Goal: Information Seeking & Learning: Learn about a topic

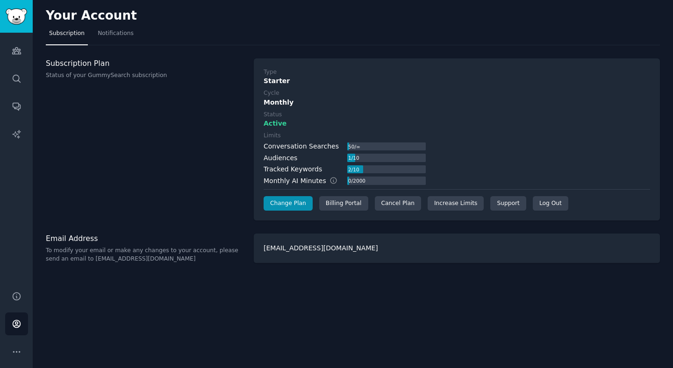
click at [320, 37] on nav "Subscription Notifications" at bounding box center [353, 35] width 614 height 19
click at [18, 53] on icon "Sidebar" at bounding box center [16, 51] width 8 height 7
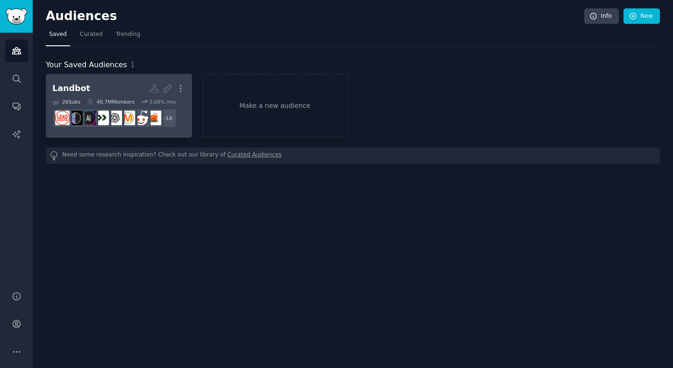
click at [66, 83] on div "Landbot" at bounding box center [71, 89] width 38 height 12
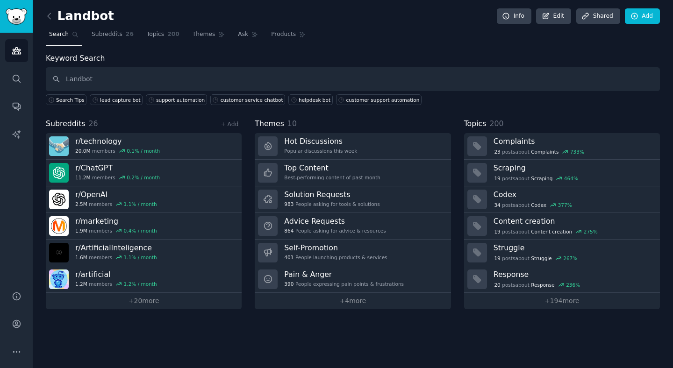
type input "Landbot"
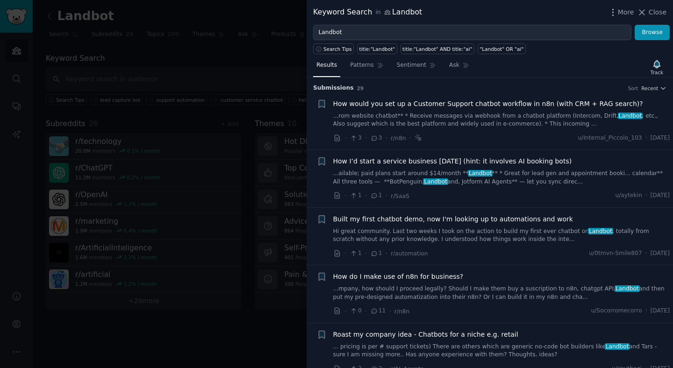
click at [383, 122] on link "...rom website chatbot** * Receive messages via webhook from a chatbot platform…" at bounding box center [501, 120] width 337 height 16
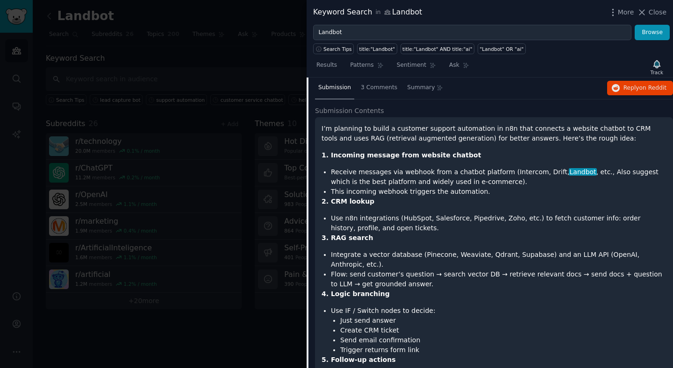
scroll to position [56, 0]
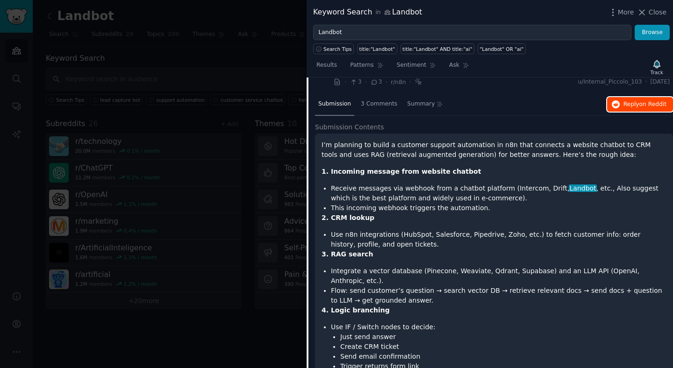
click at [629, 105] on span "Reply on Reddit" at bounding box center [644, 104] width 43 height 8
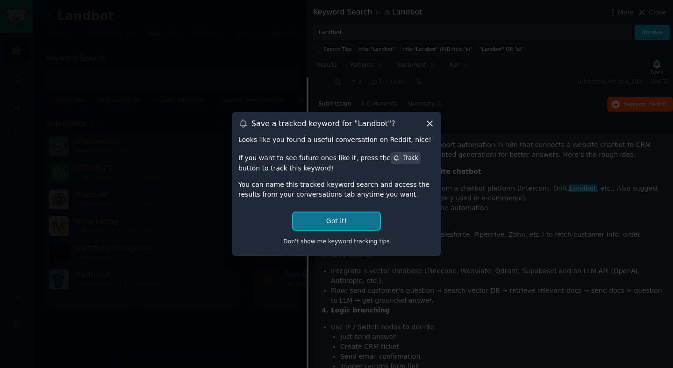
click at [342, 218] on button "Got it!" at bounding box center [336, 221] width 87 height 17
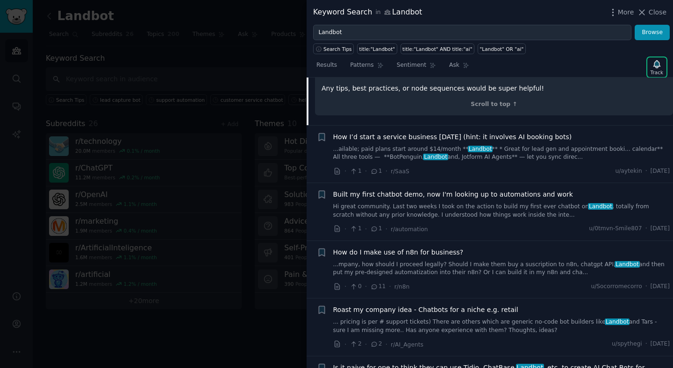
scroll to position [444, 0]
click at [481, 209] on link "Hi great community. Last two weeks I took on the action to build my first ever …" at bounding box center [501, 210] width 337 height 16
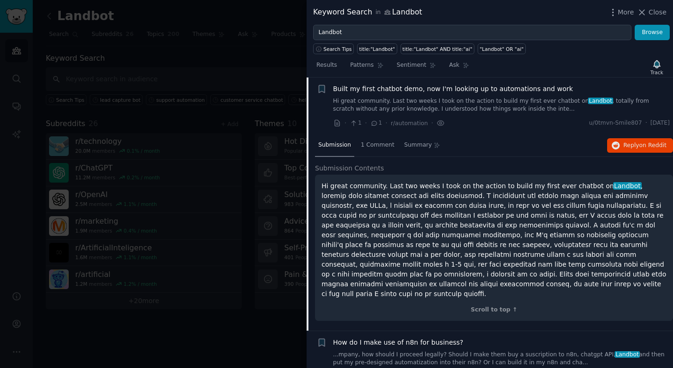
scroll to position [130, 0]
click at [632, 149] on span "Reply on Reddit" at bounding box center [644, 146] width 43 height 8
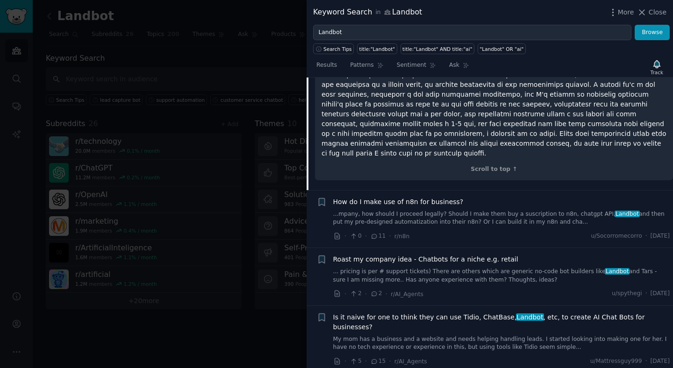
scroll to position [312, 0]
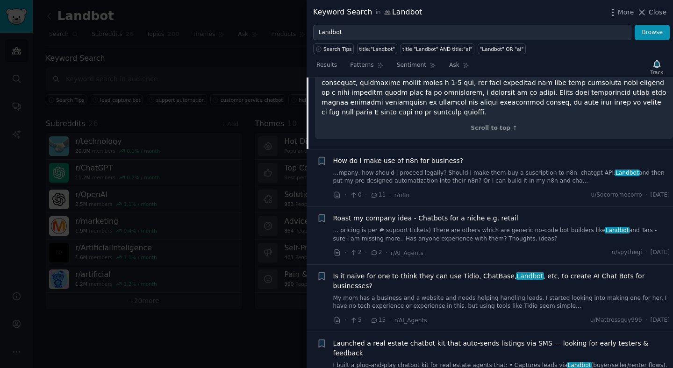
click at [466, 227] on link "... pricing is per # support tickets) There are others which are generic no-cod…" at bounding box center [501, 235] width 337 height 16
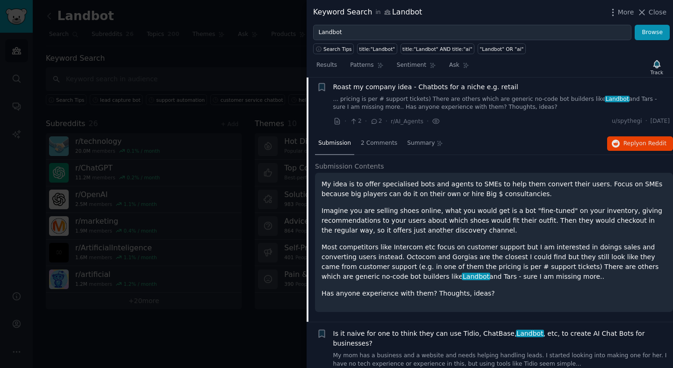
scroll to position [245, 0]
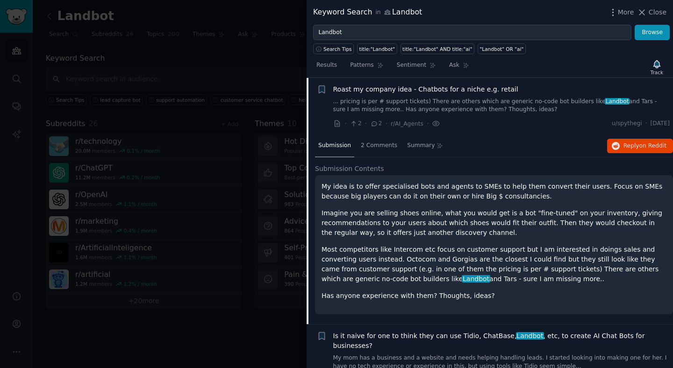
click at [478, 107] on link "... pricing is per # support tickets) There are others which are generic no-cod…" at bounding box center [501, 106] width 337 height 16
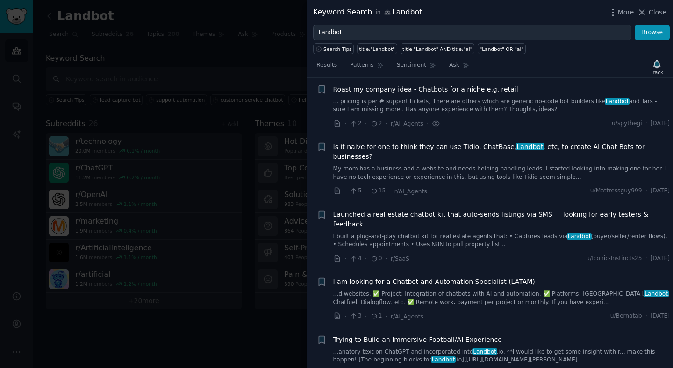
click at [458, 165] on link "My mom has a business and a website and needs helping handling leads. I started…" at bounding box center [501, 173] width 337 height 16
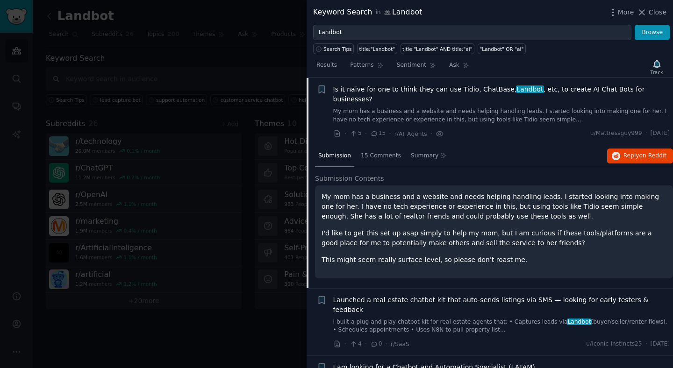
scroll to position [303, 0]
click at [651, 152] on span "on Reddit" at bounding box center [652, 155] width 27 height 7
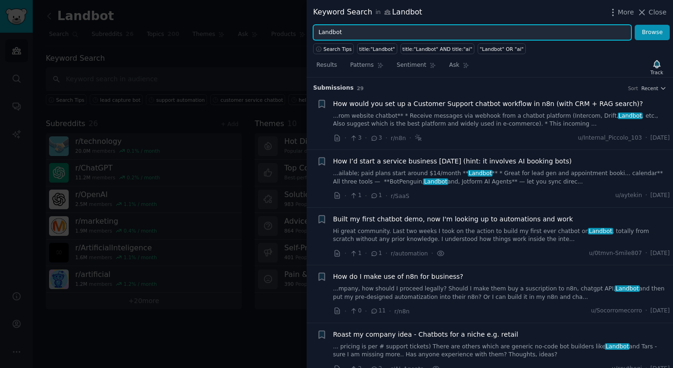
click at [381, 28] on input "Landbot" at bounding box center [472, 33] width 318 height 16
click at [381, 32] on input "Landbot" at bounding box center [472, 33] width 318 height 16
type input "L"
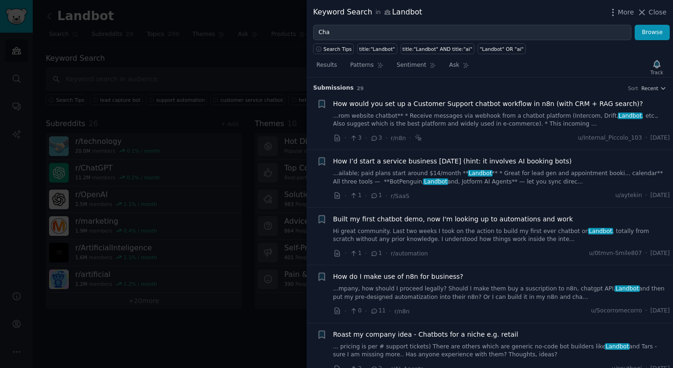
click at [338, 23] on div "Keyword Search in Landbot More Close" at bounding box center [490, 12] width 366 height 25
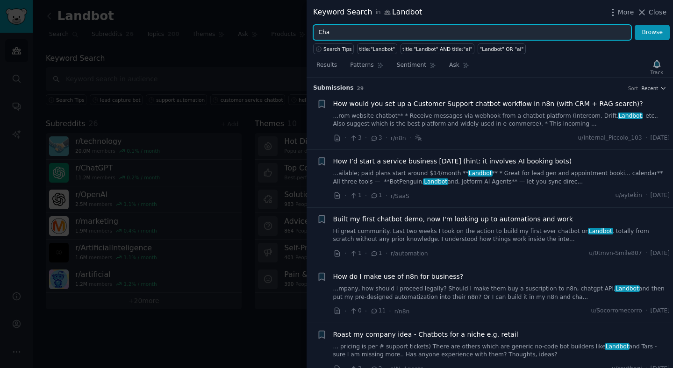
click at [338, 30] on input "Cha" at bounding box center [472, 33] width 318 height 16
type input "Chatbot automation"
click at [635, 25] on button "Browse" at bounding box center [652, 33] width 35 height 16
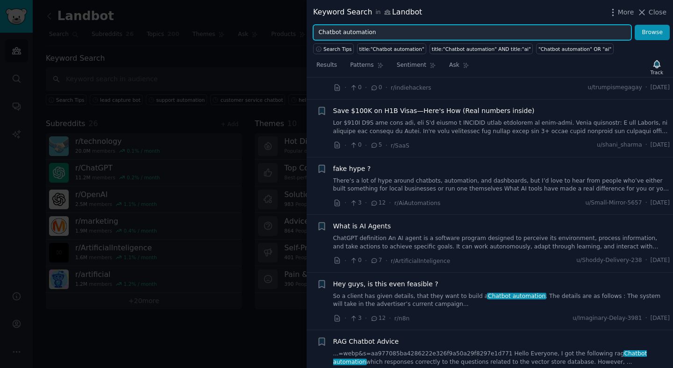
scroll to position [64, 0]
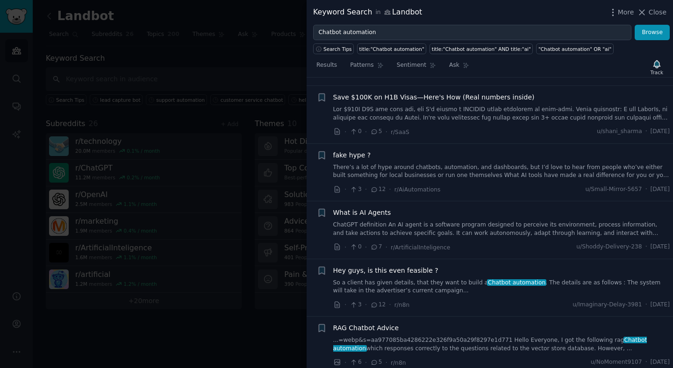
click at [500, 286] on span "Chatbot automation" at bounding box center [516, 282] width 59 height 7
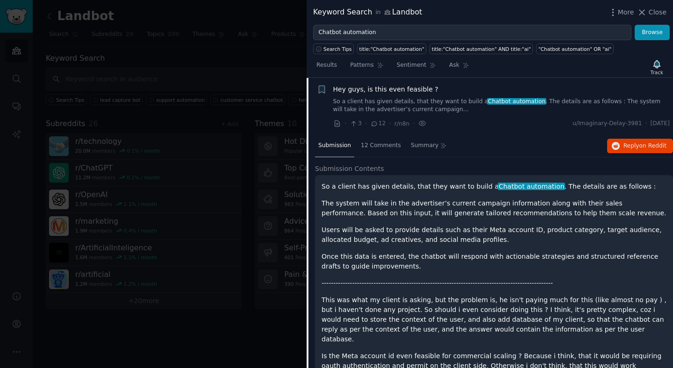
scroll to position [304, 0]
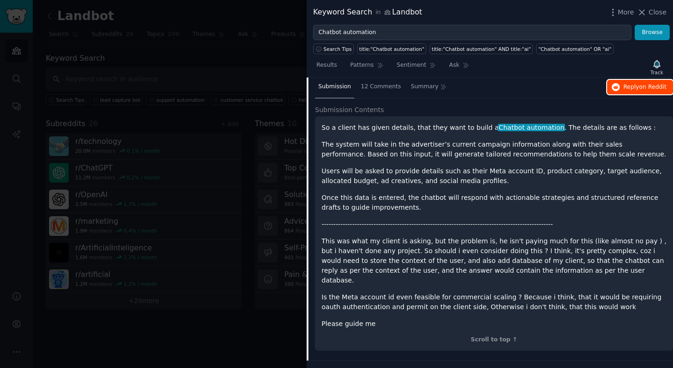
click at [640, 86] on span "on Reddit" at bounding box center [652, 87] width 27 height 7
